Goal: Task Accomplishment & Management: Use online tool/utility

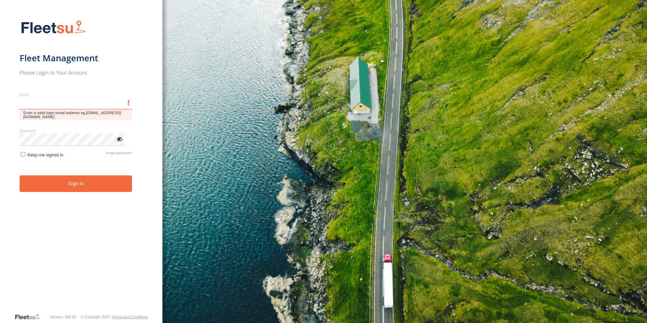
type input "**********"
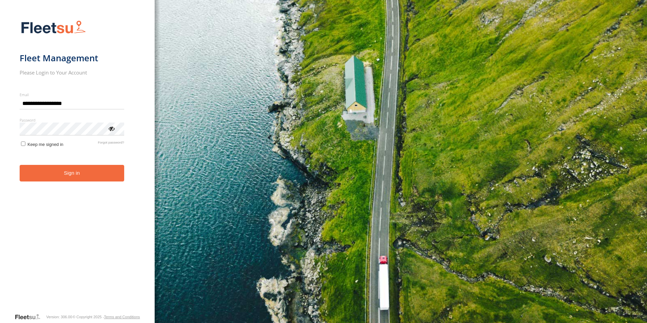
click at [113, 127] on div "Password Enter you login password" at bounding box center [72, 126] width 105 height 18
click at [113, 127] on div "ViewPassword" at bounding box center [111, 128] width 7 height 7
click at [94, 173] on button "Sign in" at bounding box center [72, 173] width 105 height 17
